Goal: Understand process/instructions

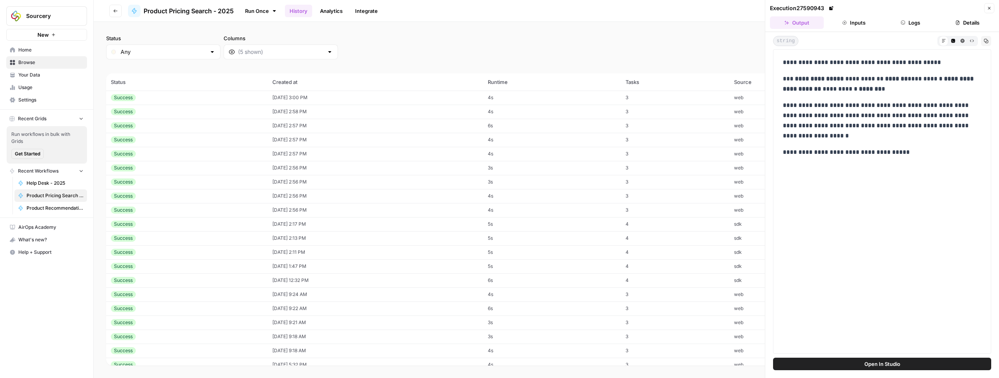
click at [362, 10] on link "Integrate" at bounding box center [366, 11] width 32 height 12
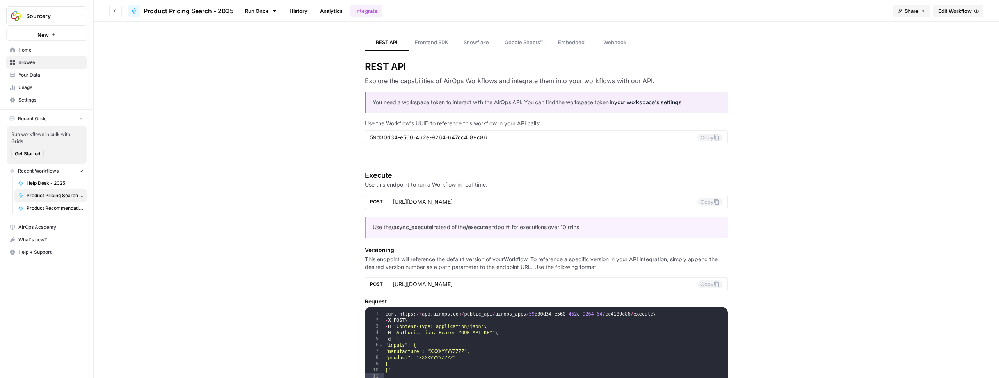
click at [450, 37] on link "Frontend SDK" at bounding box center [431, 42] width 46 height 16
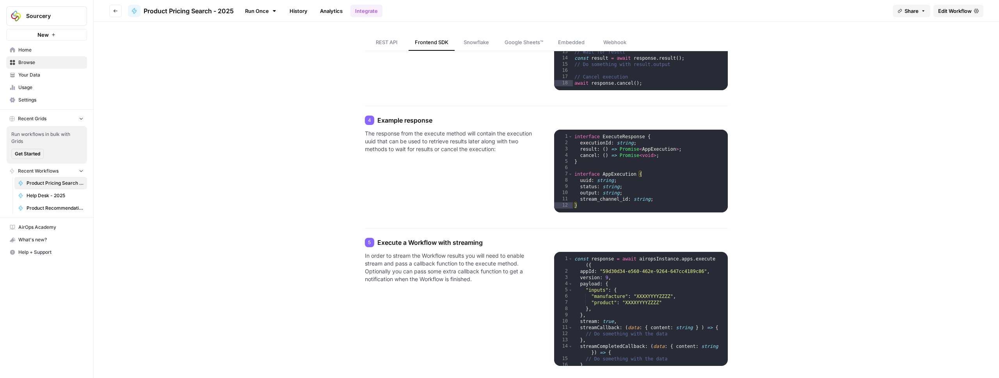
scroll to position [309, 0]
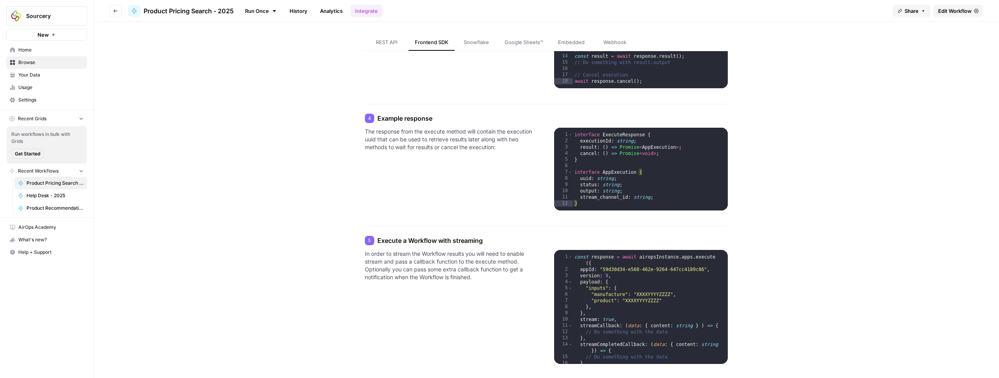
click at [381, 41] on span "REST API" at bounding box center [387, 42] width 22 height 8
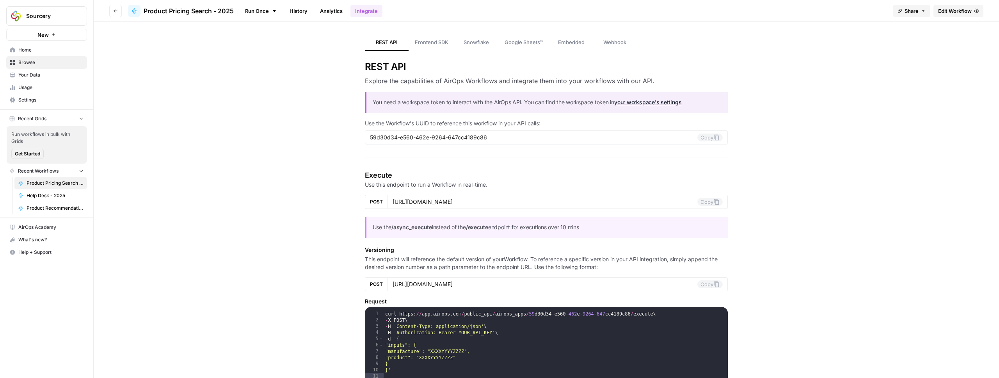
click at [438, 42] on span "Frontend SDK" at bounding box center [432, 42] width 34 height 8
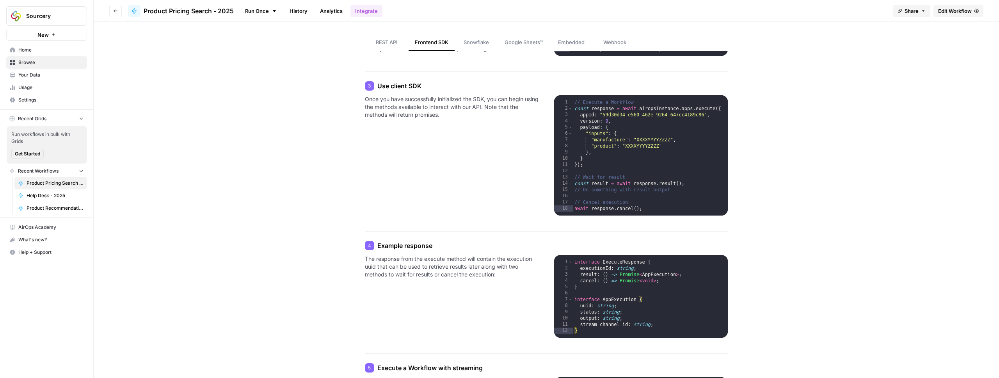
scroll to position [181, 0]
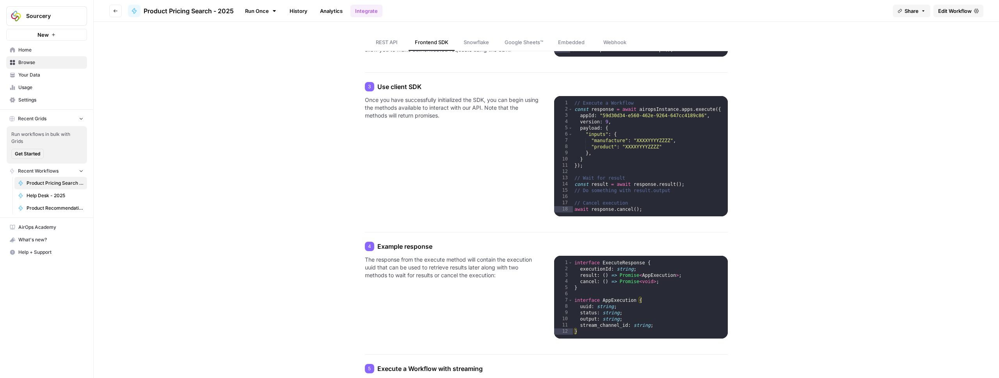
click at [376, 43] on span "REST API" at bounding box center [387, 42] width 22 height 8
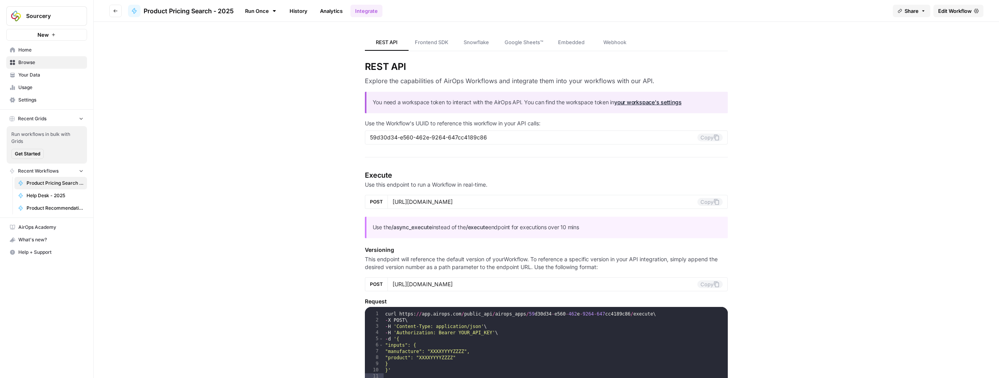
click at [432, 41] on span "Frontend SDK" at bounding box center [432, 42] width 34 height 8
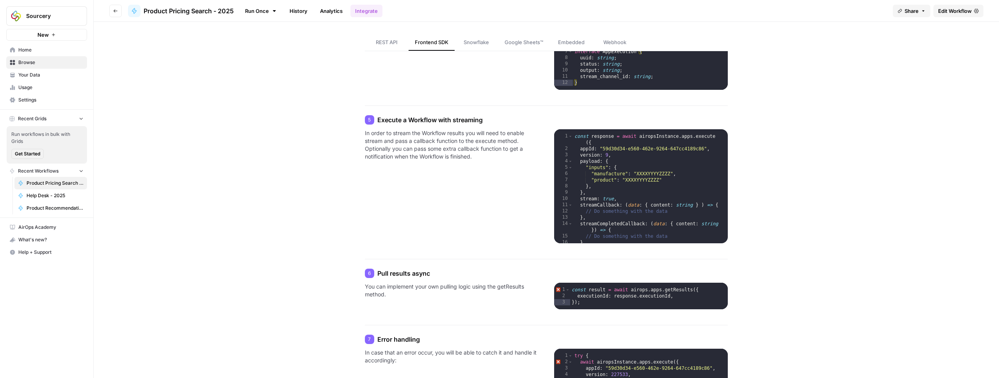
scroll to position [437, 0]
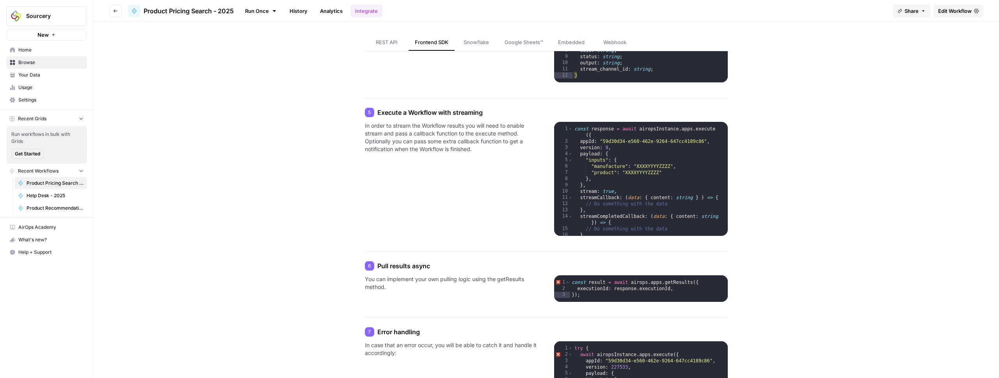
type textarea "**********"
click at [618, 218] on div "const response = await airopsInstance . apps . execute ({ appId : "59d30d34-e56…" at bounding box center [647, 192] width 149 height 133
